Goal: Task Accomplishment & Management: Use online tool/utility

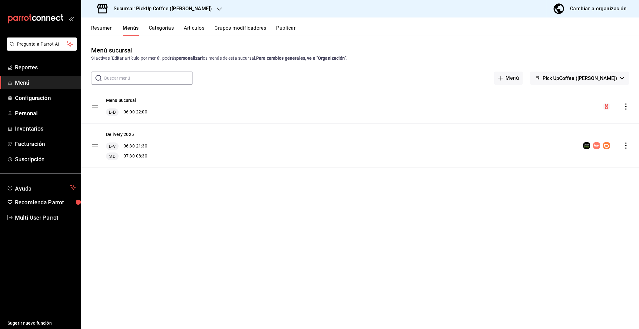
click at [177, 6] on h3 "Sucursal: PickUp Coffee ([PERSON_NAME])" at bounding box center [160, 8] width 103 height 7
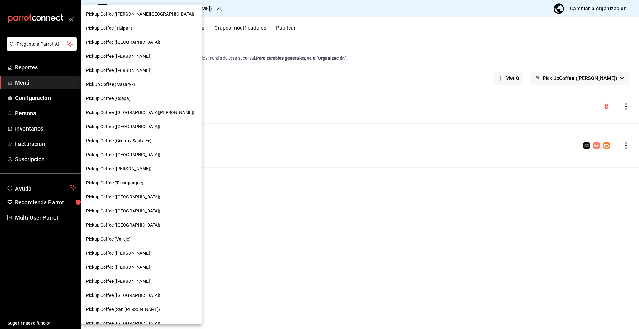
scroll to position [122, 0]
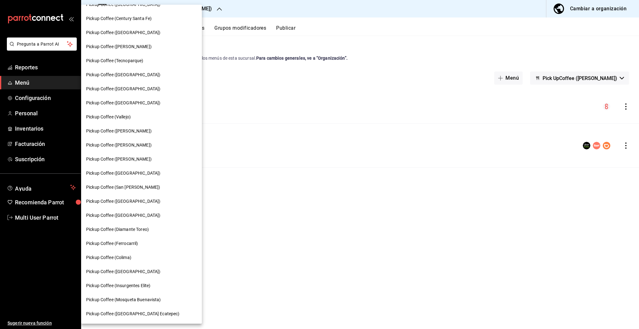
click at [129, 157] on span "Pickup Coffee ([PERSON_NAME])" at bounding box center [119, 159] width 66 height 7
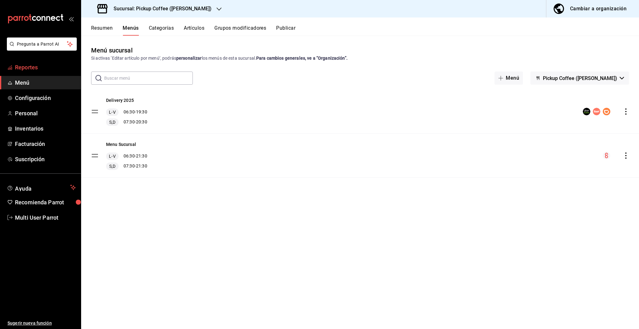
click at [36, 67] on span "Reportes" at bounding box center [45, 67] width 61 height 8
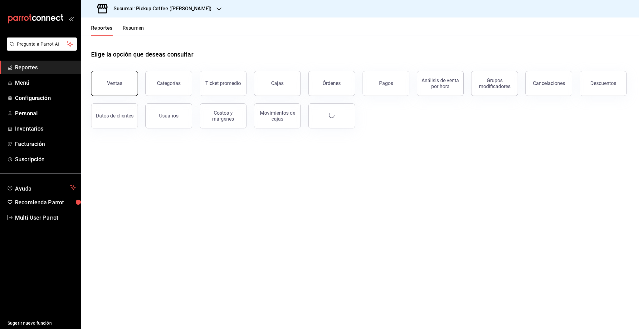
click at [114, 89] on button "Ventas" at bounding box center [114, 83] width 47 height 25
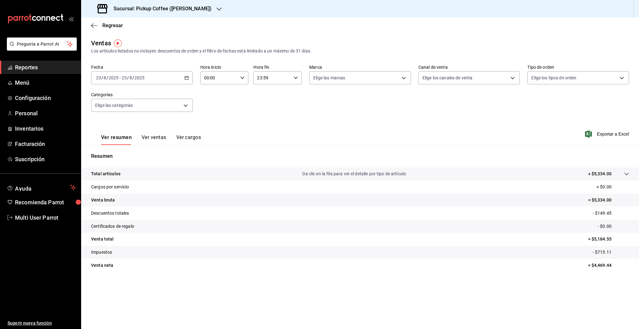
click at [159, 82] on div "[DATE] [DATE] - [DATE] [DATE]" at bounding box center [142, 77] width 102 height 13
click at [110, 100] on li "Hoy" at bounding box center [120, 97] width 58 height 14
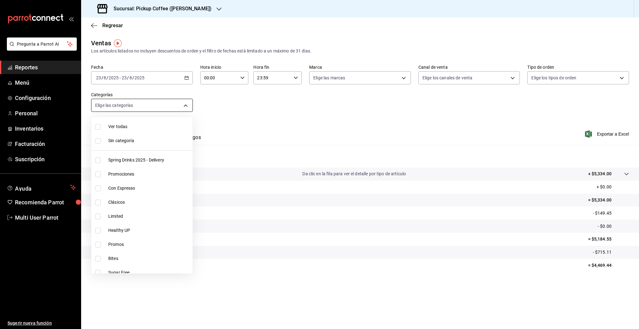
click at [149, 104] on body "Pregunta a Parrot AI Reportes Menú Configuración Personal Inventarios Facturaci…" at bounding box center [319, 164] width 639 height 329
click at [107, 215] on li "Limited" at bounding box center [141, 216] width 101 height 14
type input "5f715faa-cbaf-4072-ae72-a2360511d704"
checkbox input "true"
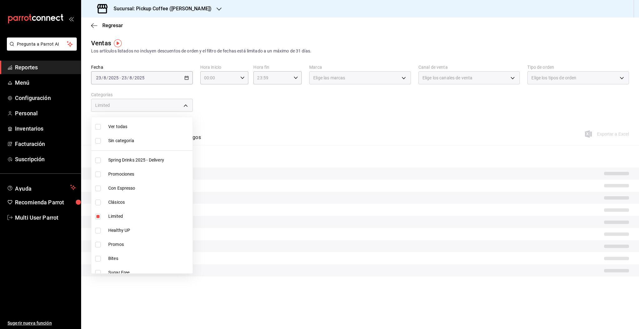
click at [262, 104] on div at bounding box center [319, 164] width 639 height 329
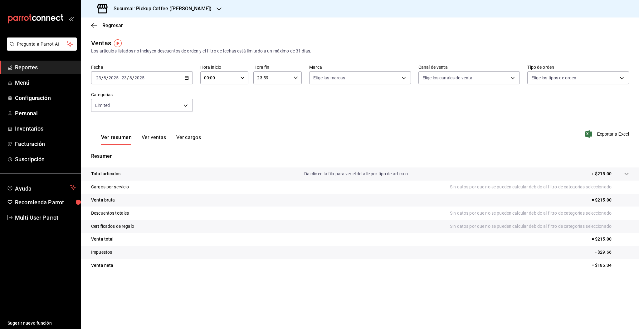
click at [157, 138] on button "Ver ventas" at bounding box center [154, 139] width 25 height 11
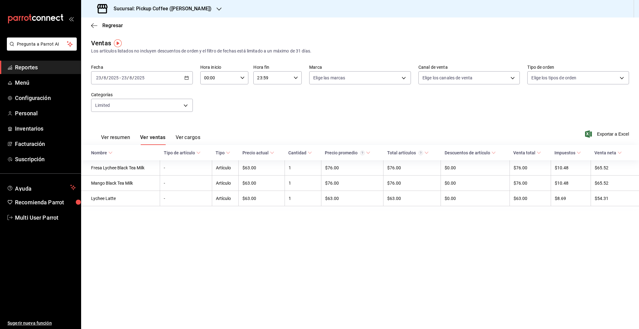
click at [122, 139] on button "Ver resumen" at bounding box center [115, 139] width 29 height 11
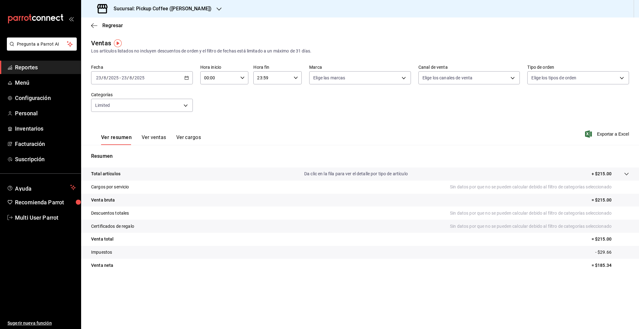
click at [150, 138] on button "Ver ventas" at bounding box center [154, 139] width 25 height 11
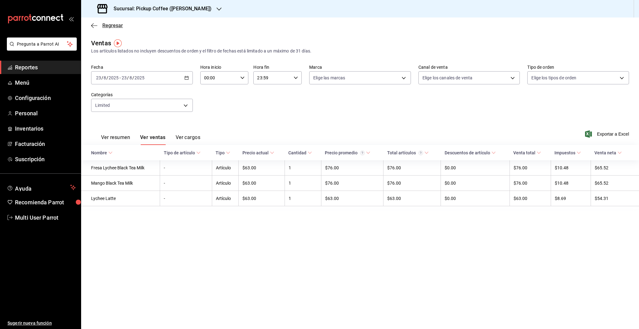
click at [100, 25] on span "Regresar" at bounding box center [107, 25] width 32 height 6
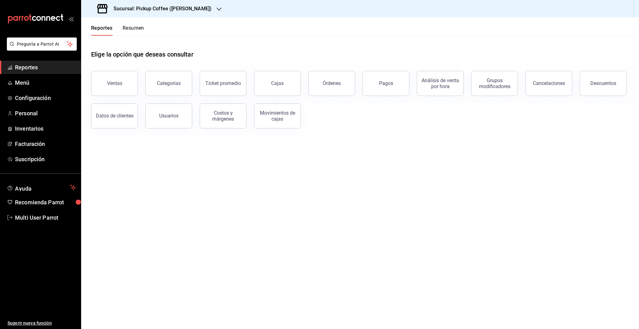
click at [227, 33] on header "Reportes Resumen" at bounding box center [360, 26] width 558 height 18
click at [203, 5] on h3 "Sucursal: Pickup Coffee ([PERSON_NAME])" at bounding box center [160, 8] width 103 height 7
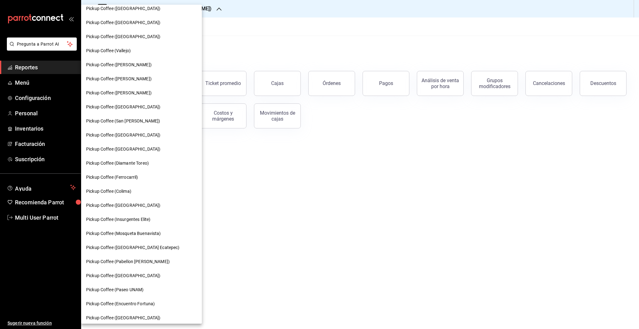
scroll to position [192, 0]
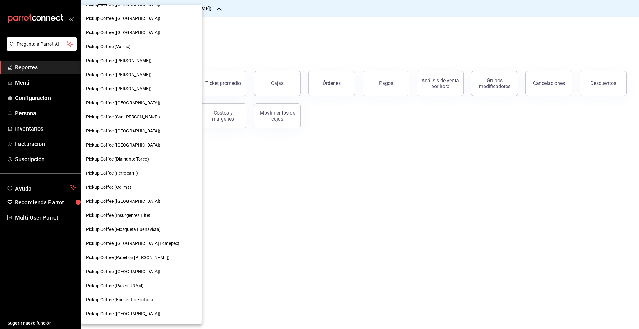
click at [122, 243] on span "Pickup Coffee ([GEOGRAPHIC_DATA] Ecatepec)" at bounding box center [133, 243] width 94 height 7
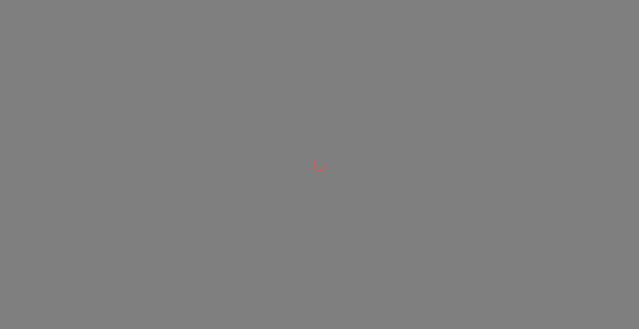
click at [406, 267] on div at bounding box center [319, 164] width 639 height 329
click at [504, 191] on div at bounding box center [319, 164] width 639 height 329
